Goal: Navigation & Orientation: Understand site structure

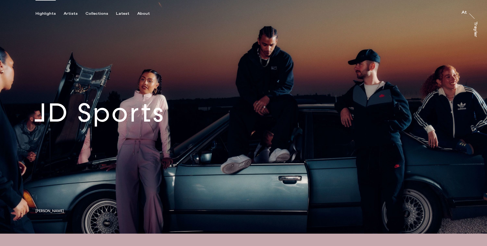
click at [70, 10] on div "Highlights Artists Collections Latest About At At [PERSON_NAME]" at bounding box center [244, 8] width 489 height 16
click at [70, 11] on div "Highlights Artists Collections Latest About At At [PERSON_NAME]" at bounding box center [244, 8] width 489 height 16
click at [70, 14] on div "Artists" at bounding box center [71, 13] width 14 height 5
click at [73, 14] on div "Artists" at bounding box center [71, 13] width 14 height 5
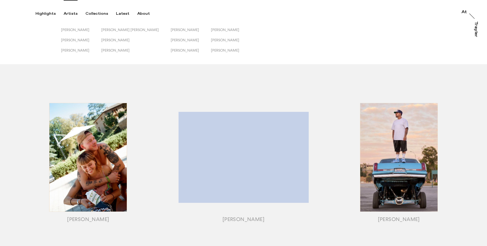
click at [77, 33] on button "[PERSON_NAME]" at bounding box center [81, 33] width 40 height 10
click at [78, 28] on span "[PERSON_NAME]" at bounding box center [75, 30] width 28 height 4
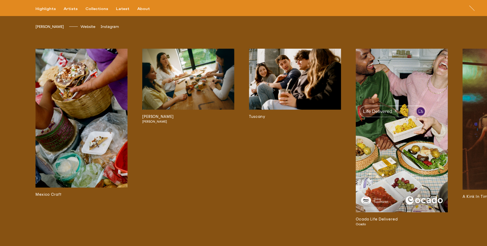
scroll to position [1218, 0]
click at [89, 8] on div "Collections" at bounding box center [97, 9] width 23 height 5
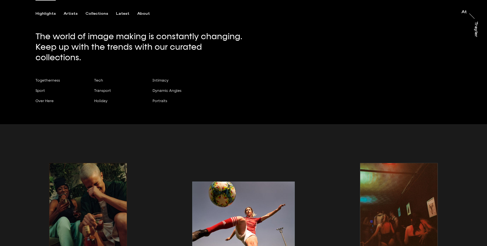
click at [45, 15] on div "Highlights" at bounding box center [46, 13] width 20 height 5
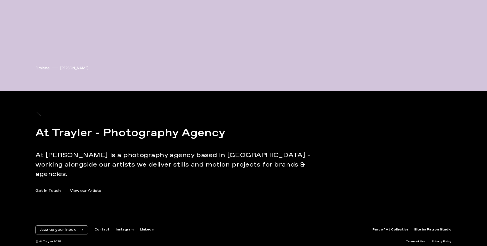
scroll to position [2246, 0]
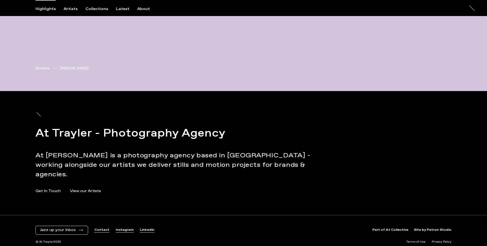
click at [143, 4] on div "Highlights Artists Collections Latest About At At [PERSON_NAME]" at bounding box center [244, 8] width 489 height 16
click at [146, 3] on div "Highlights Artists Collections Latest About At At [PERSON_NAME]" at bounding box center [244, 8] width 489 height 16
click at [139, 4] on div "Highlights Artists Collections Latest About At At [PERSON_NAME]" at bounding box center [244, 8] width 489 height 16
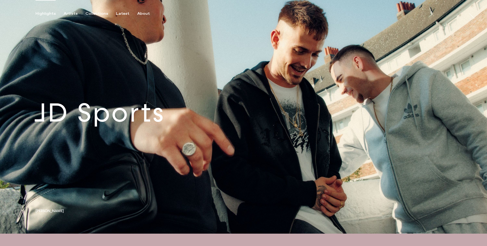
scroll to position [0, 0]
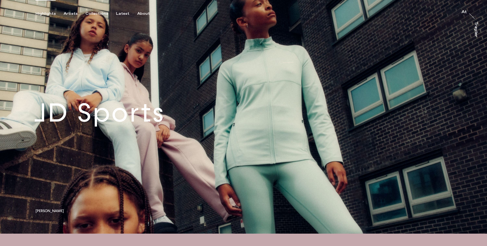
click at [373, 0] on div "Highlights Artists Collections Latest About At At [PERSON_NAME]" at bounding box center [244, 8] width 489 height 16
